Goal: Task Accomplishment & Management: Manage account settings

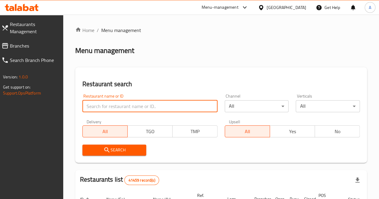
click at [128, 101] on input "search" at bounding box center [149, 106] width 135 height 12
click button "Search" at bounding box center [114, 150] width 64 height 11
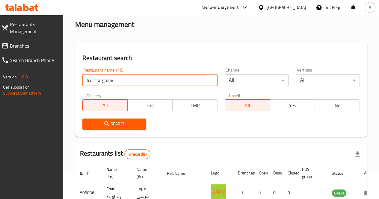
scroll to position [26, 0]
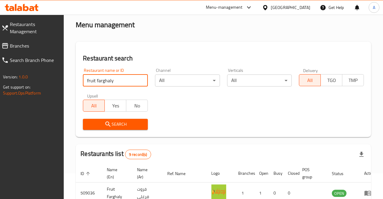
click at [208, 79] on body "​ Menu-management [GEOGRAPHIC_DATA] Get Help A Restaurants Management Branches …" at bounding box center [191, 81] width 383 height 184
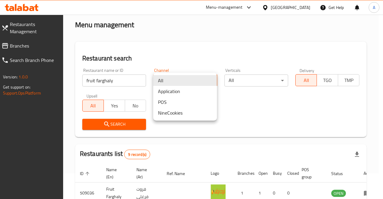
click at [241, 102] on div at bounding box center [191, 99] width 383 height 199
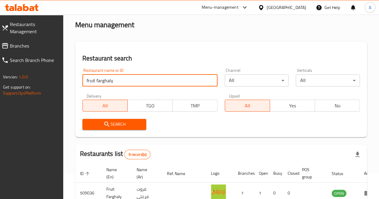
click at [120, 78] on input "fruit farghaly" at bounding box center [149, 81] width 135 height 12
type input "f"
paste input "512422"
type input "512422"
click button "Search" at bounding box center [114, 124] width 64 height 11
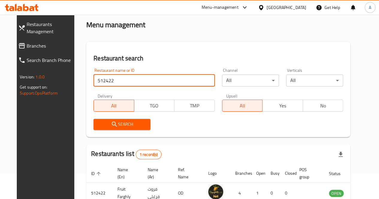
scroll to position [63, 0]
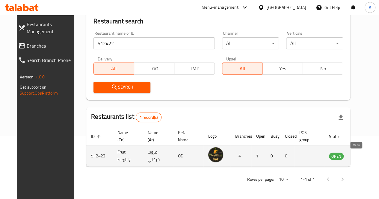
click at [361, 155] on icon "enhanced table" at bounding box center [364, 156] width 7 height 5
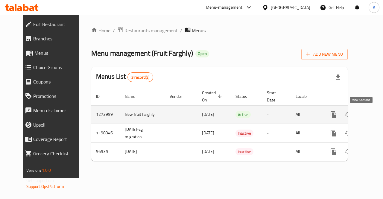
click at [373, 112] on icon "enhanced table" at bounding box center [376, 114] width 7 height 7
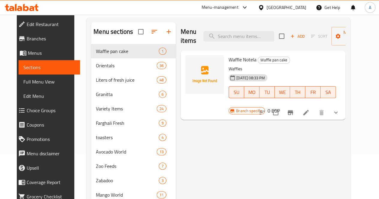
scroll to position [45, 0]
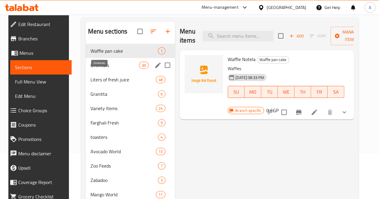
click at [105, 69] on span "Orientals" at bounding box center [114, 65] width 49 height 7
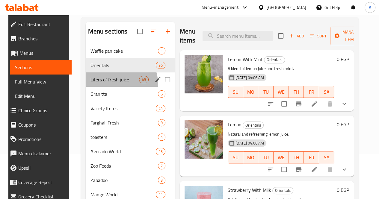
click at [104, 87] on div "Liters of fresh juice 48" at bounding box center [130, 79] width 89 height 14
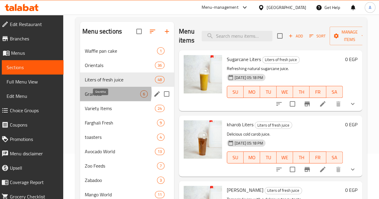
click at [101, 98] on span "Granitta" at bounding box center [112, 93] width 55 height 7
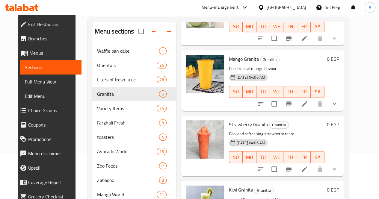
scroll to position [105, 0]
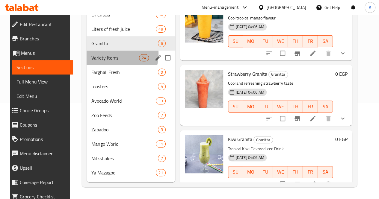
click at [99, 54] on div "Variety Items 24" at bounding box center [131, 58] width 89 height 14
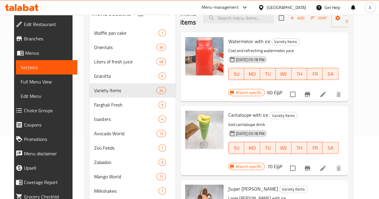
scroll to position [63, 0]
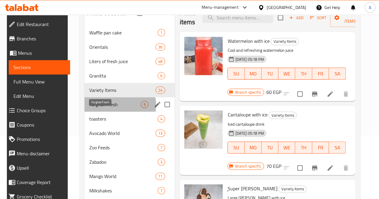
click at [114, 108] on span "Farghali Fresh" at bounding box center [115, 104] width 52 height 7
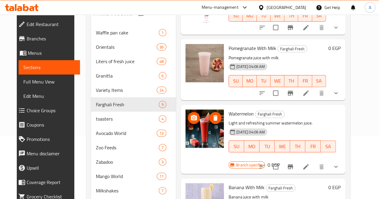
scroll to position [105, 0]
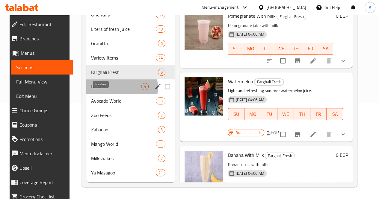
click at [111, 88] on span "toasters" at bounding box center [116, 86] width 50 height 7
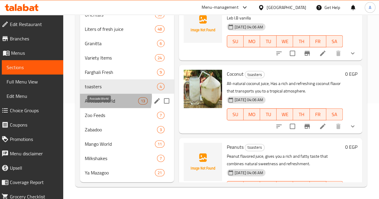
click at [102, 98] on span "Avocado World" at bounding box center [111, 100] width 53 height 7
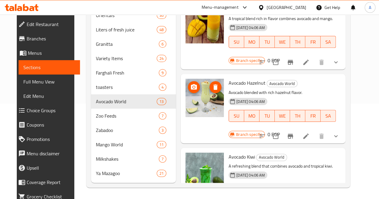
scroll to position [105, 0]
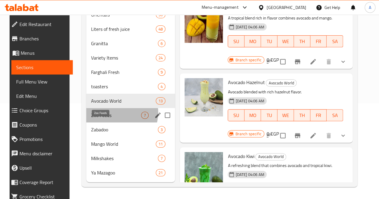
click at [107, 113] on span "Zoo Feeds" at bounding box center [116, 115] width 50 height 7
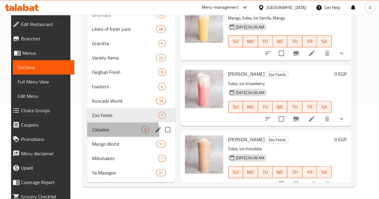
click at [105, 134] on div "Zabadoo 3" at bounding box center [131, 129] width 88 height 14
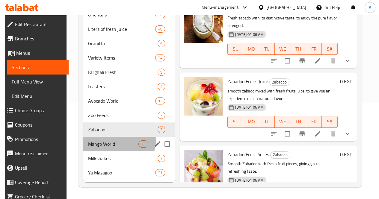
click at [101, 138] on div "Mango World 11" at bounding box center [128, 144] width 91 height 14
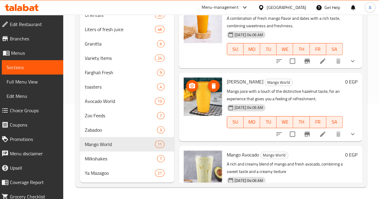
scroll to position [105, 0]
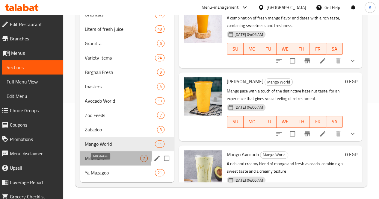
click at [106, 155] on span "Milkshakes" at bounding box center [112, 158] width 55 height 7
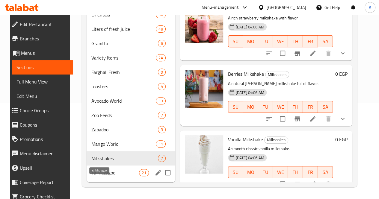
click at [107, 176] on span "Ya Mazagoo" at bounding box center [115, 172] width 48 height 7
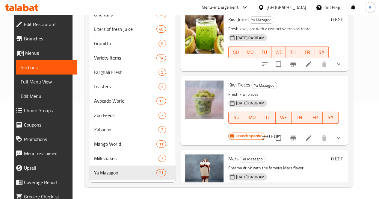
scroll to position [574, 0]
